Goal: Navigation & Orientation: Find specific page/section

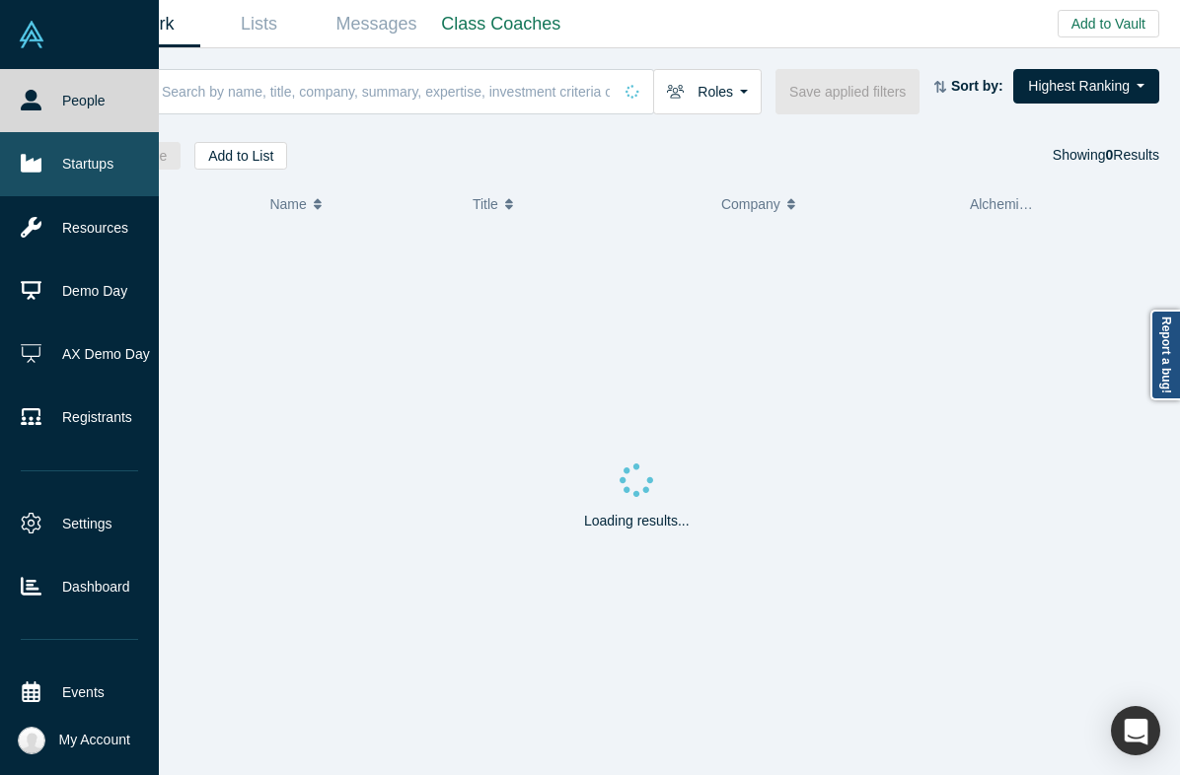
click at [95, 169] on link "Startups" at bounding box center [79, 163] width 159 height 63
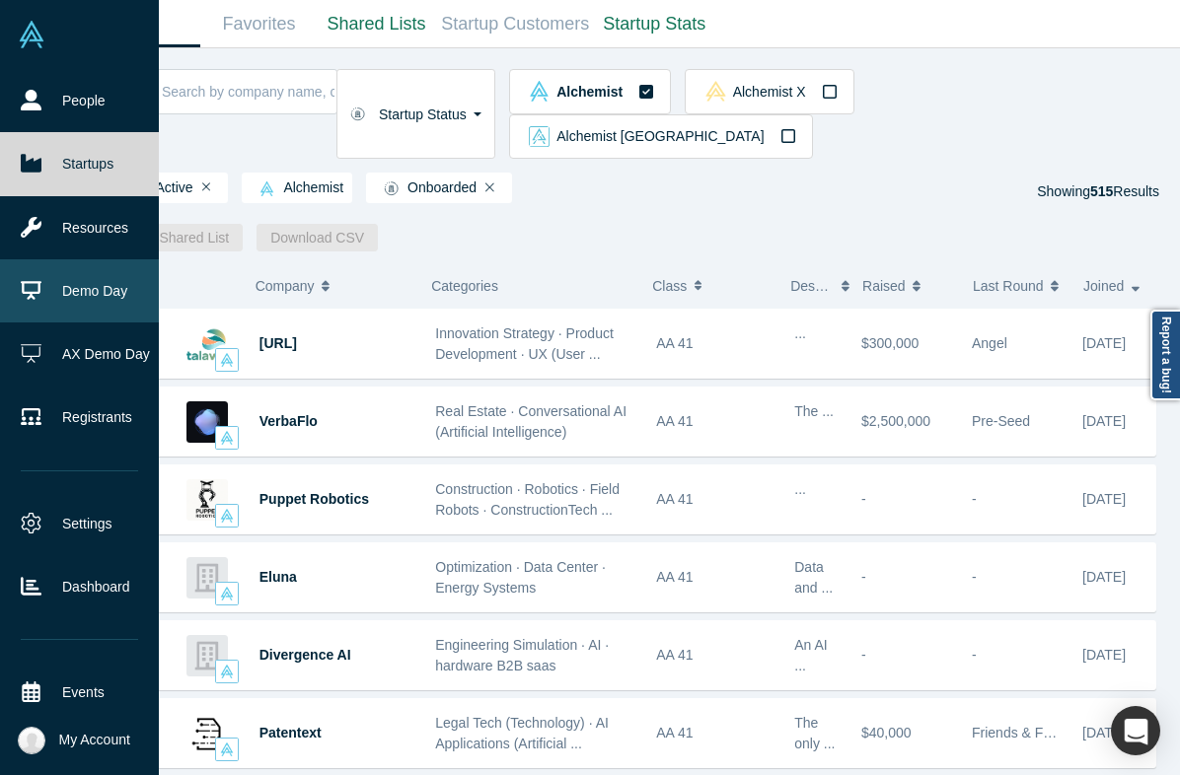
click at [36, 275] on link "Demo Day" at bounding box center [79, 290] width 159 height 63
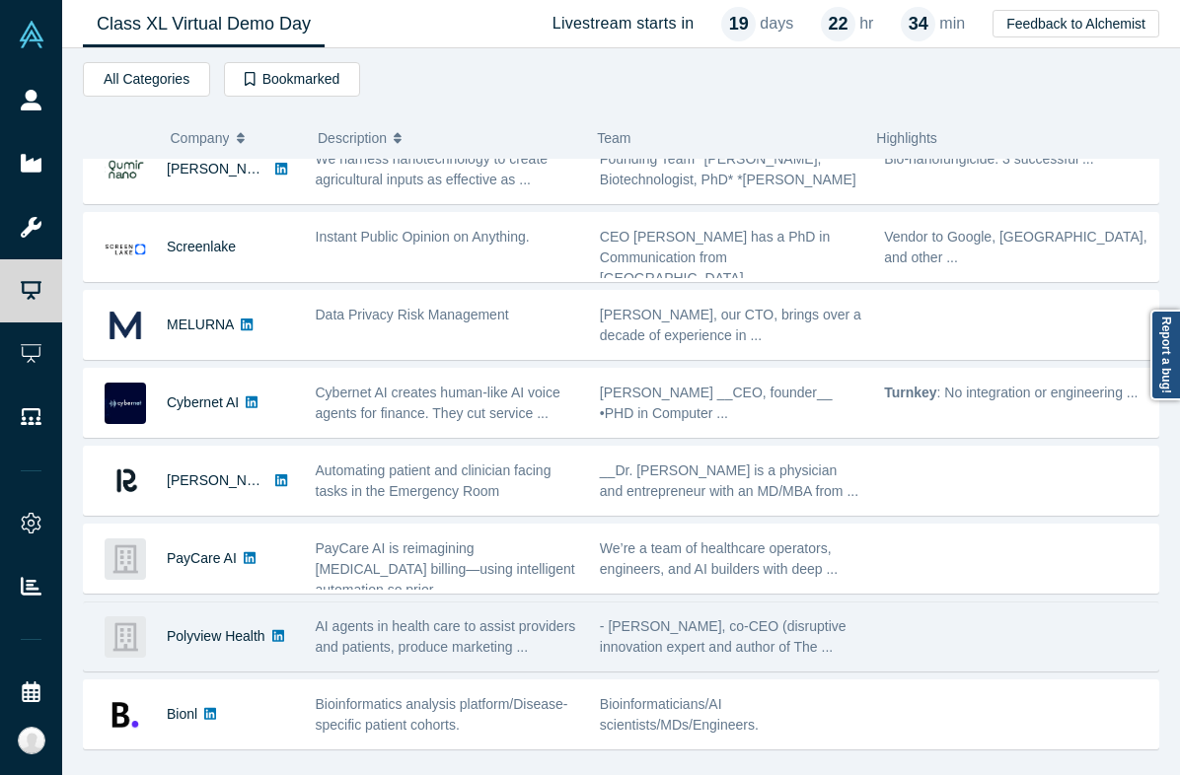
scroll to position [256, 0]
